Goal: Transaction & Acquisition: Purchase product/service

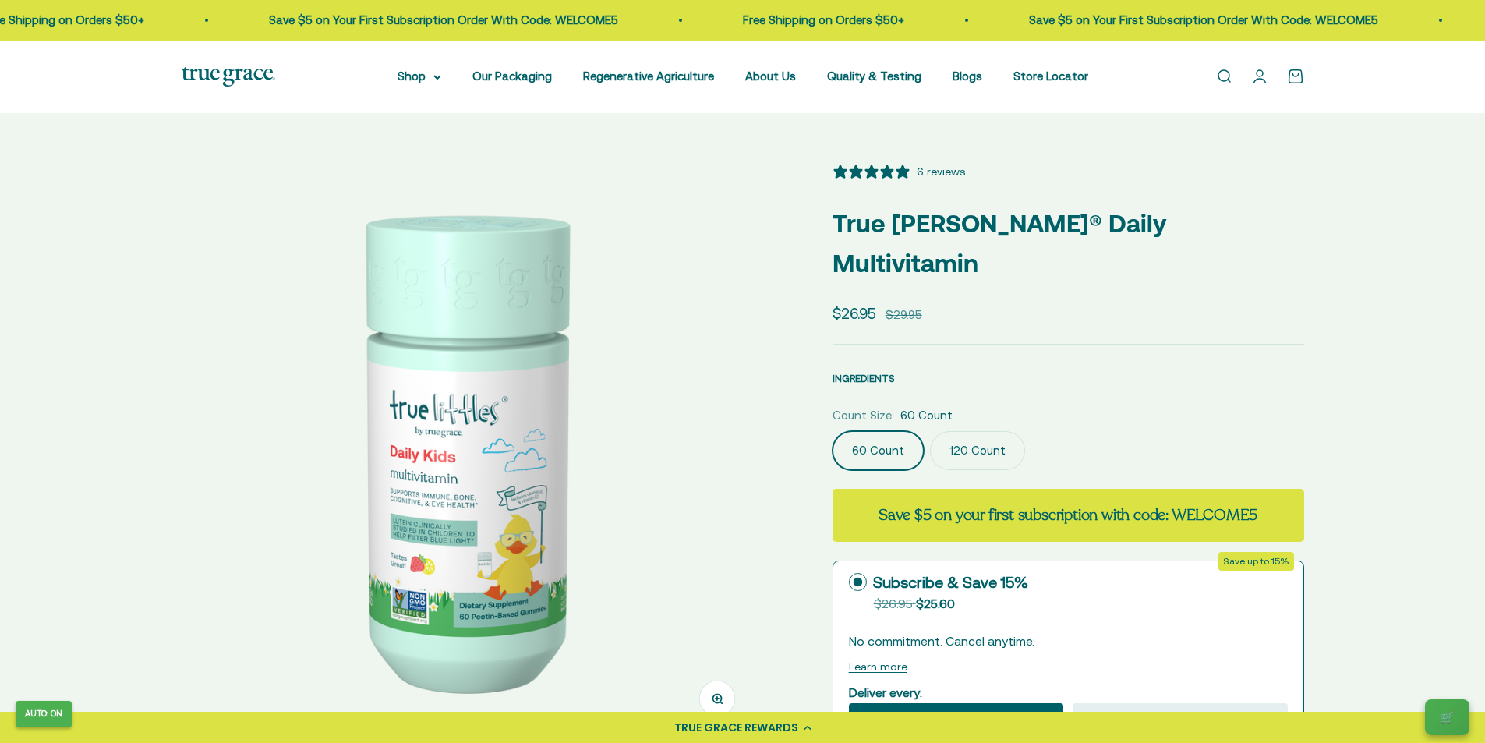
select select "3"
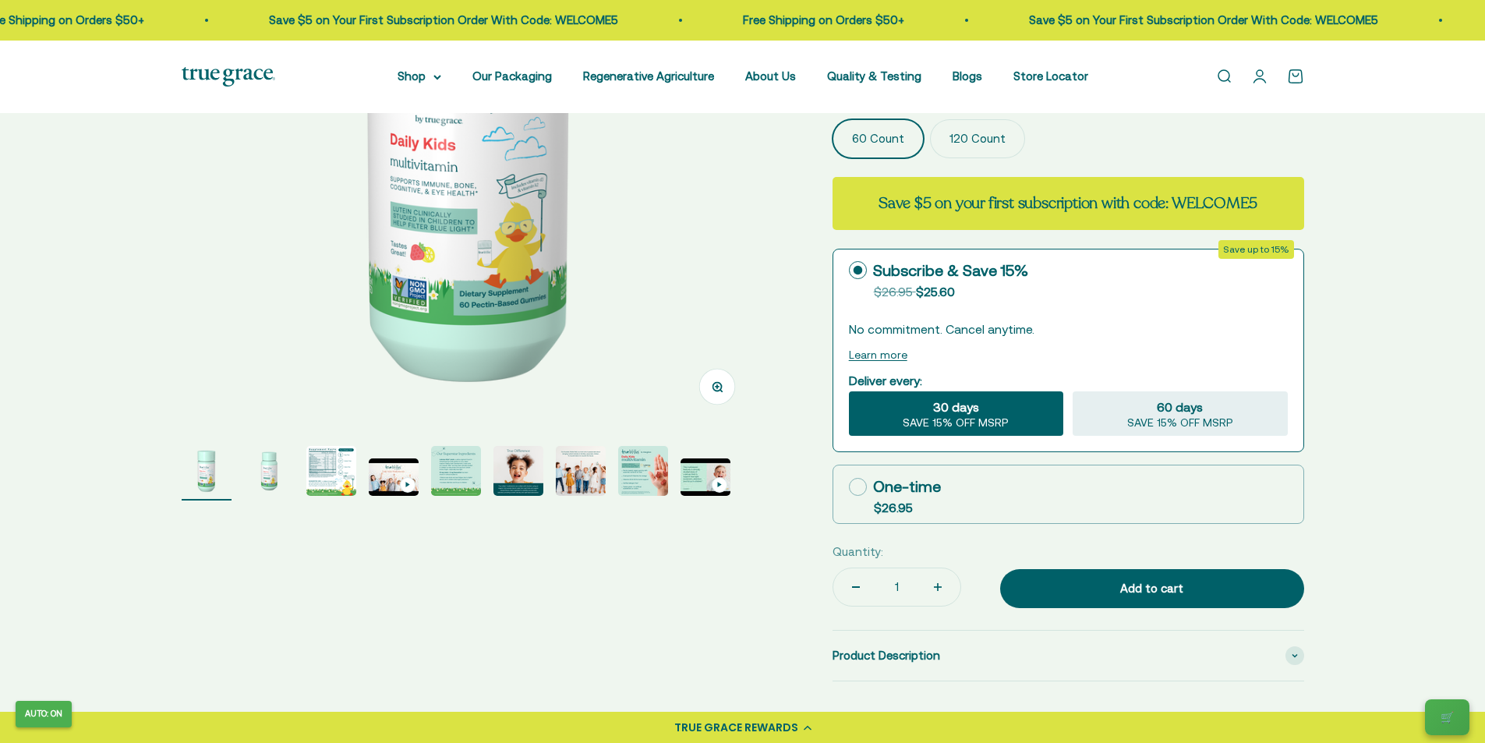
click at [958, 465] on label "One-time $26.95" at bounding box center [1068, 494] width 470 height 58
click at [849, 486] on input "One-time $26.95" at bounding box center [848, 486] width 1 height 1
radio input "true"
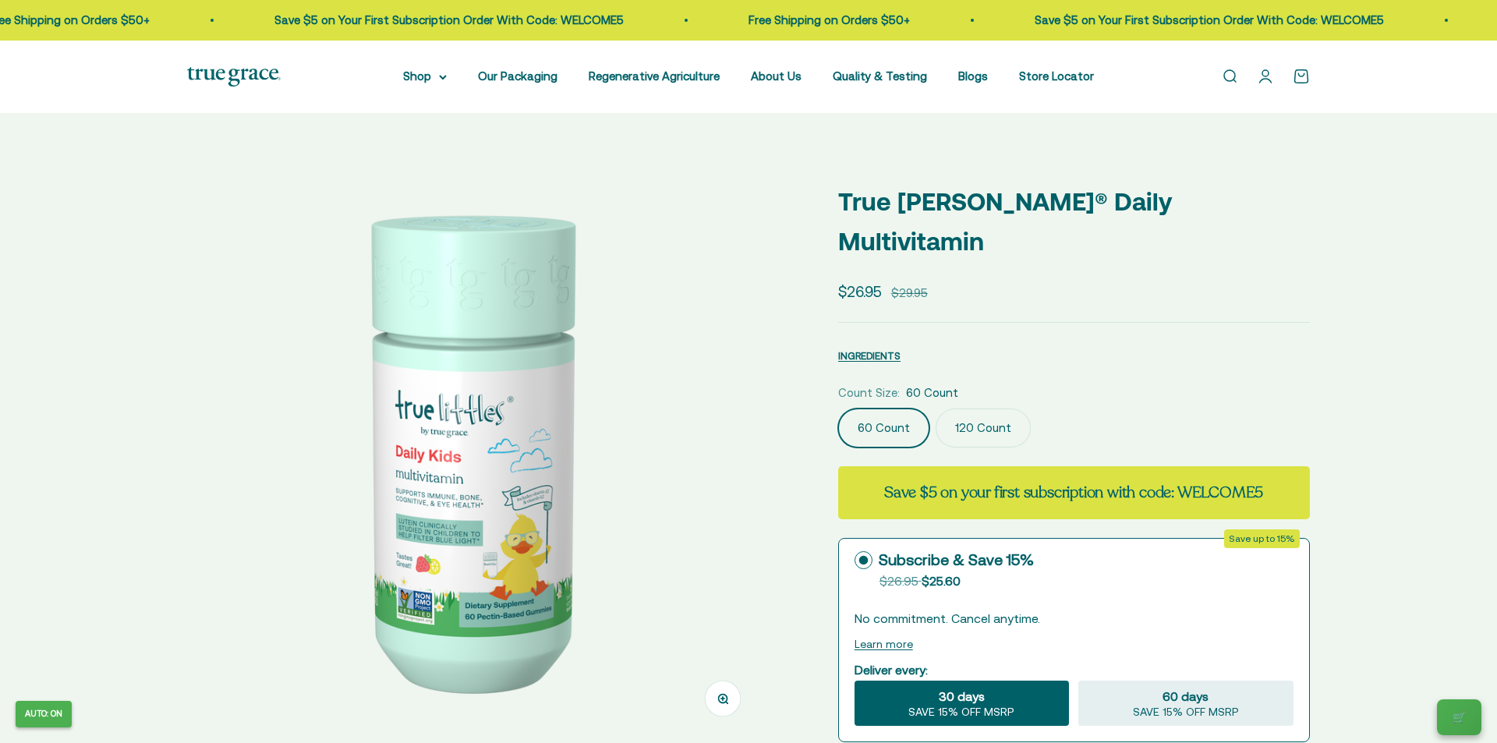
select select "3"
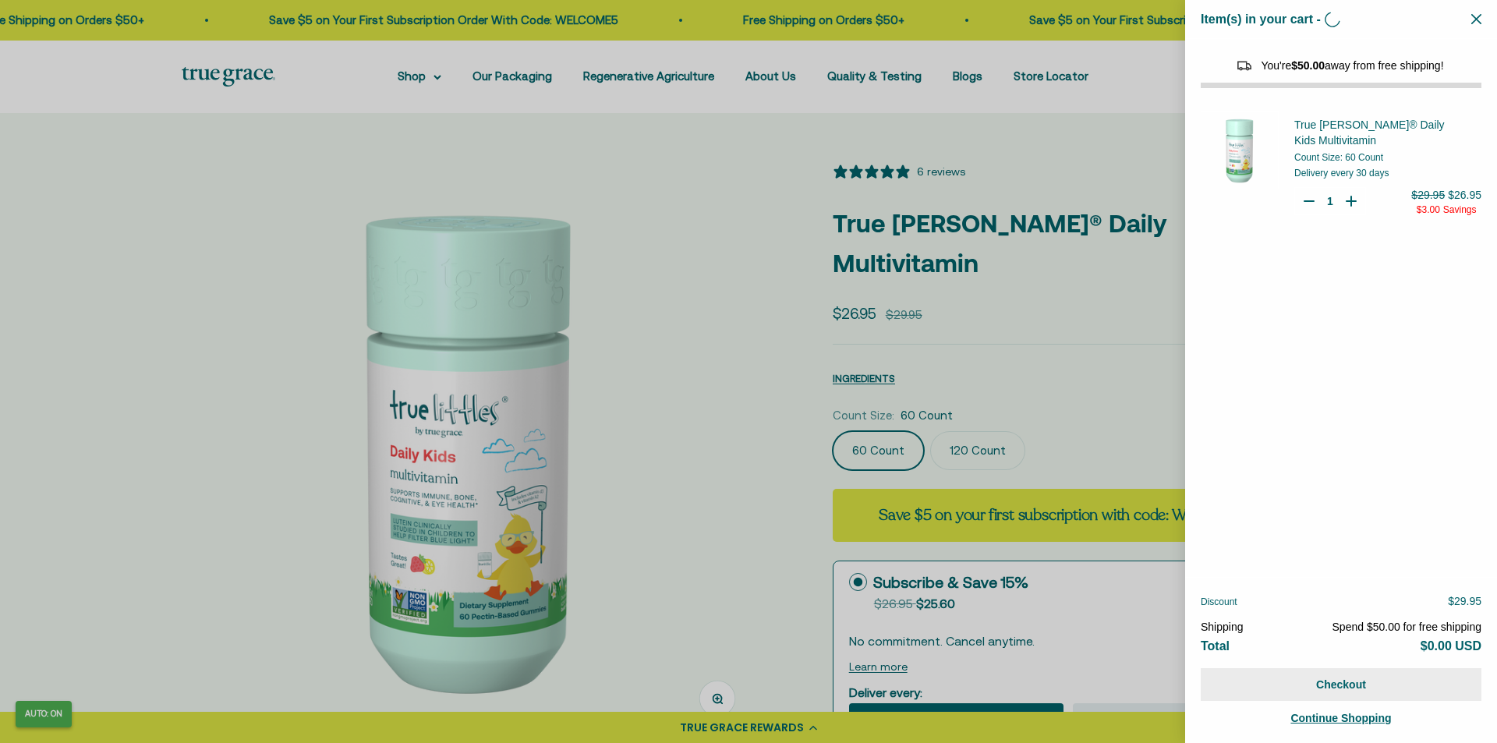
click at [1337, 691] on button "Checkout" at bounding box center [1340, 684] width 281 height 33
